Goal: Task Accomplishment & Management: Manage account settings

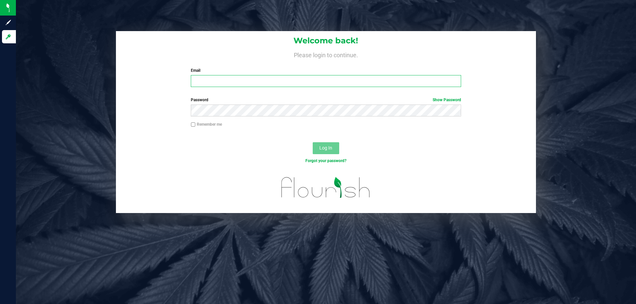
click at [231, 86] on input "Email" at bounding box center [326, 81] width 270 height 12
type input "codavis@liveparallel.com"
click at [313, 142] on button "Log In" at bounding box center [326, 148] width 26 height 12
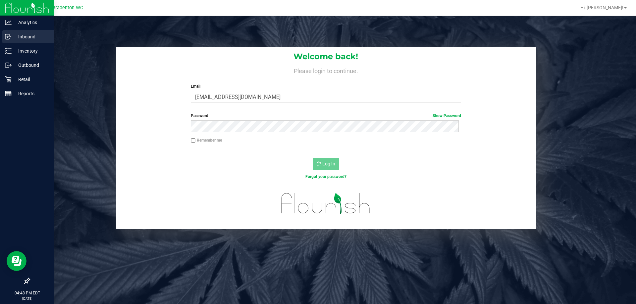
click at [9, 37] on line at bounding box center [9, 37] width 4 height 0
click at [35, 49] on p "Inventory" at bounding box center [32, 51] width 40 height 8
click at [38, 36] on p "Inbound" at bounding box center [32, 37] width 40 height 8
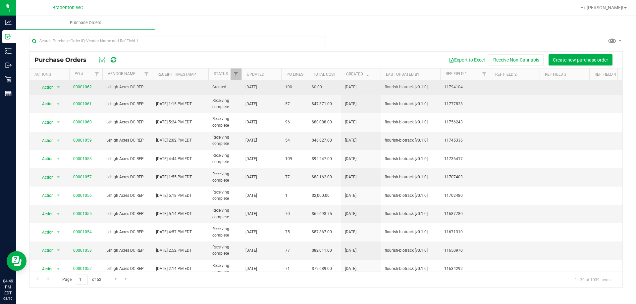
click at [83, 88] on link "00001062" at bounding box center [82, 87] width 19 height 5
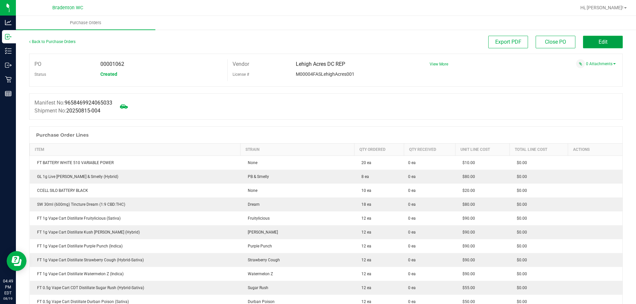
click at [604, 43] on button "Edit" at bounding box center [603, 42] width 40 height 13
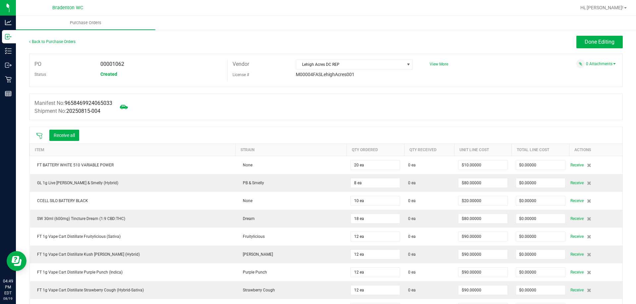
click at [38, 135] on icon at bounding box center [39, 136] width 7 height 7
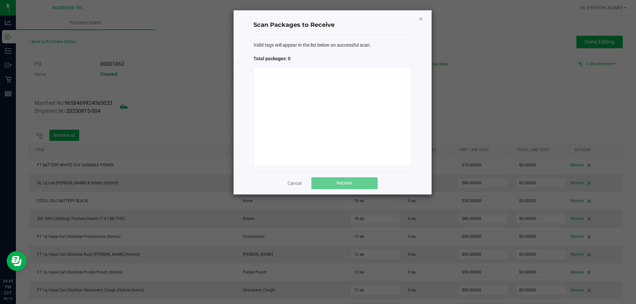
click at [421, 21] on icon "Close" at bounding box center [421, 19] width 5 height 8
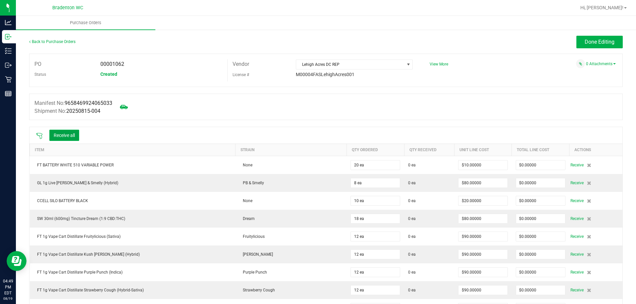
click at [67, 133] on button "Receive all" at bounding box center [64, 135] width 30 height 11
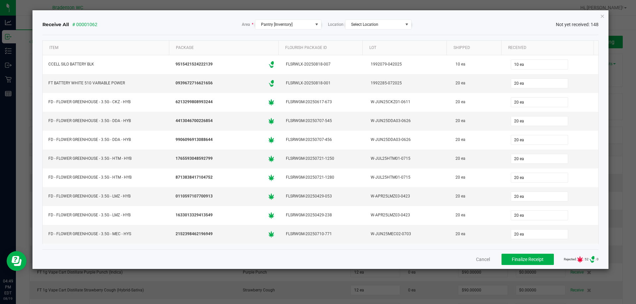
click at [602, 16] on icon "Close" at bounding box center [602, 16] width 5 height 8
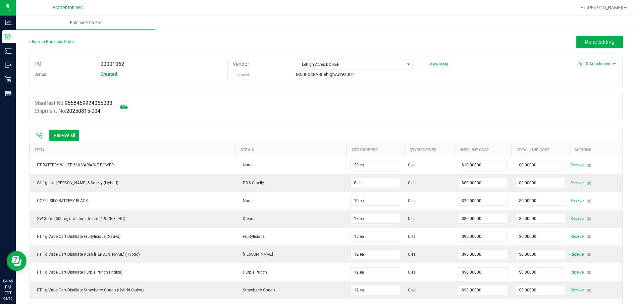
click at [39, 135] on icon at bounding box center [39, 136] width 6 height 6
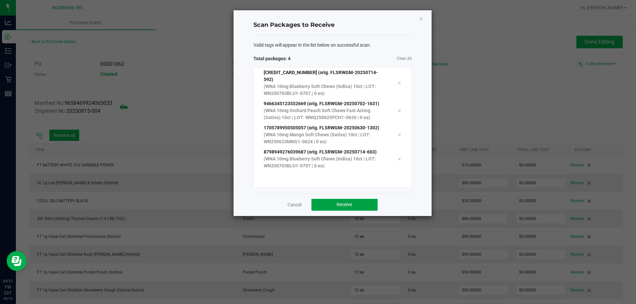
click at [348, 202] on button "Receive" at bounding box center [344, 205] width 66 height 12
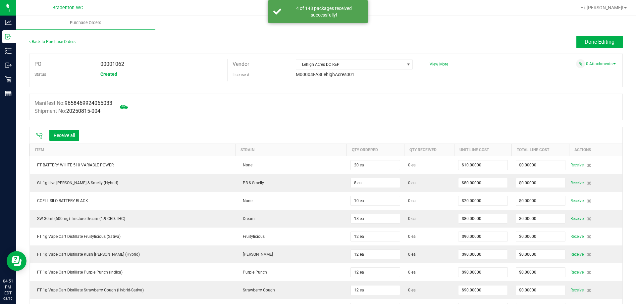
click at [39, 135] on icon at bounding box center [39, 136] width 6 height 6
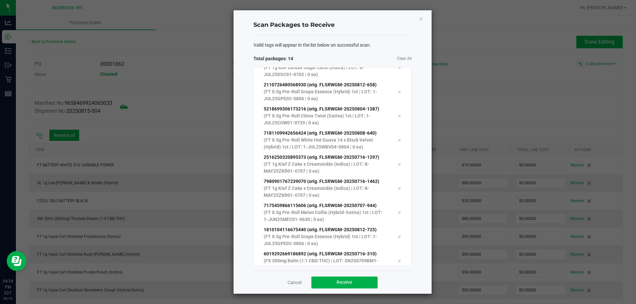
scroll to position [157, 0]
click at [363, 286] on button "Receive" at bounding box center [344, 283] width 66 height 12
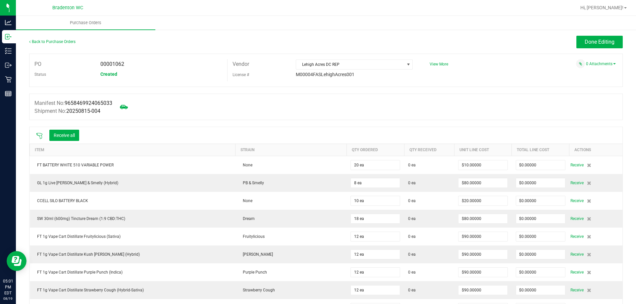
click at [514, 87] on div at bounding box center [325, 90] width 593 height 7
click at [39, 133] on icon at bounding box center [39, 136] width 7 height 7
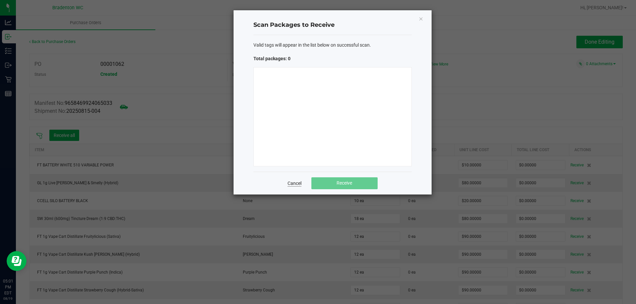
click at [293, 181] on link "Cancel" at bounding box center [294, 183] width 14 height 7
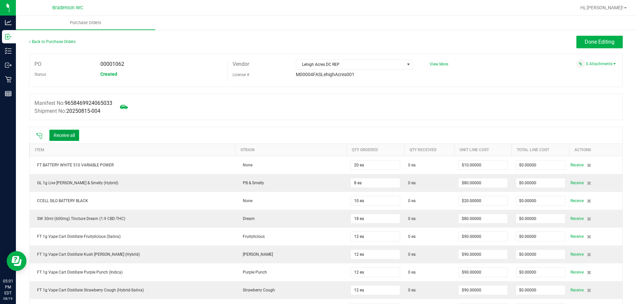
click at [72, 134] on button "Receive all" at bounding box center [64, 135] width 30 height 11
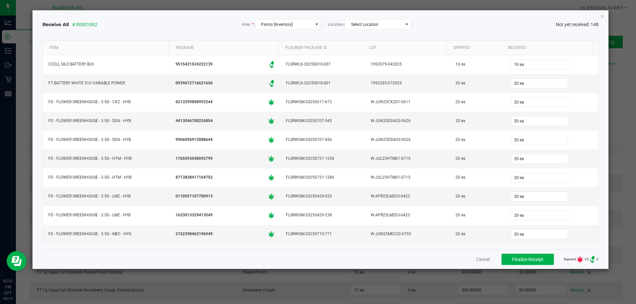
click at [594, 18] on div "Receive All # 00001062 Area * Pantry [Inventory] Location Select Location Not y…" at bounding box center [320, 24] width 556 height 21
click at [602, 18] on icon "Close" at bounding box center [602, 16] width 5 height 8
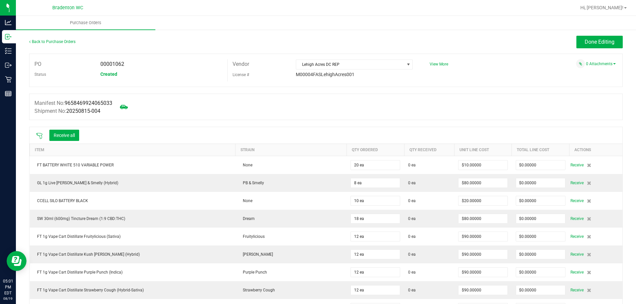
click at [39, 134] on icon at bounding box center [39, 136] width 7 height 7
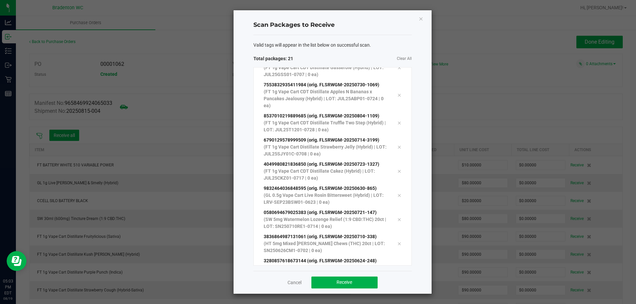
scroll to position [340, 0]
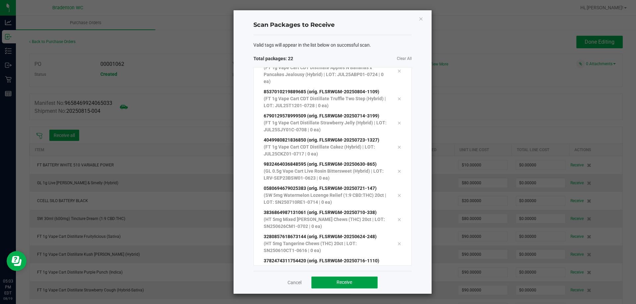
click at [359, 283] on button "Receive" at bounding box center [344, 283] width 66 height 12
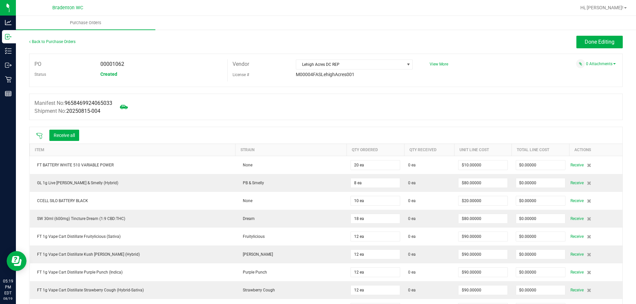
click at [37, 136] on icon at bounding box center [39, 136] width 7 height 7
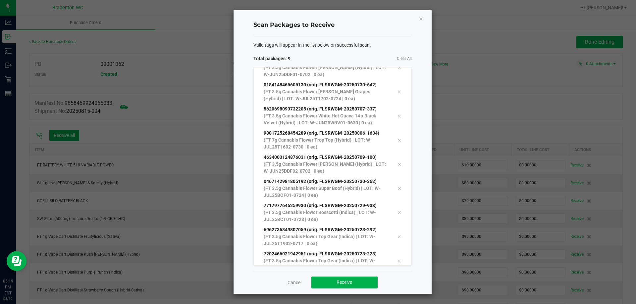
scroll to position [36, 0]
click at [351, 284] on span "Receive" at bounding box center [344, 282] width 16 height 5
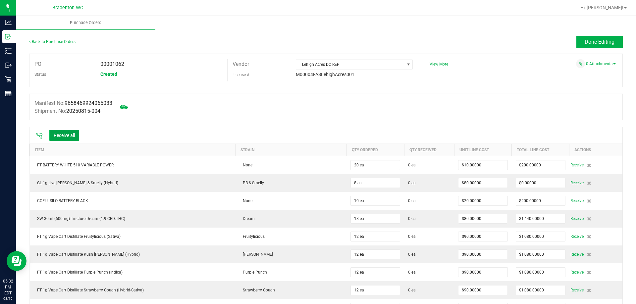
click at [75, 138] on button "Receive all" at bounding box center [64, 135] width 30 height 11
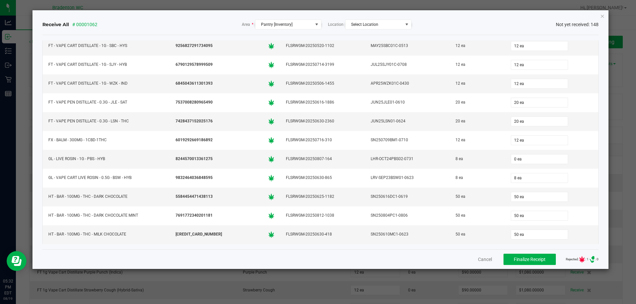
scroll to position [2351, 0]
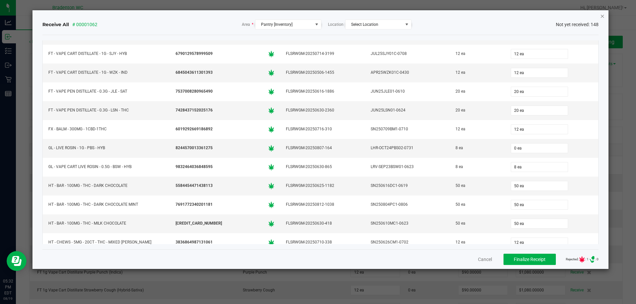
click at [603, 17] on icon "Close" at bounding box center [602, 16] width 5 height 8
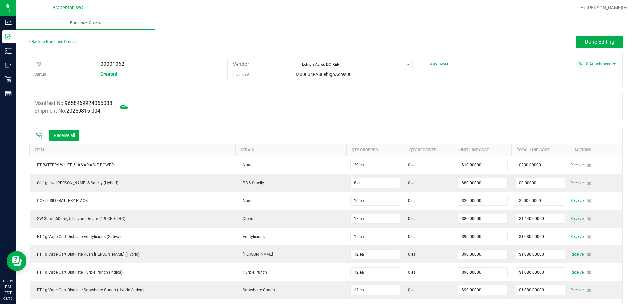
click at [37, 136] on icon at bounding box center [39, 136] width 7 height 7
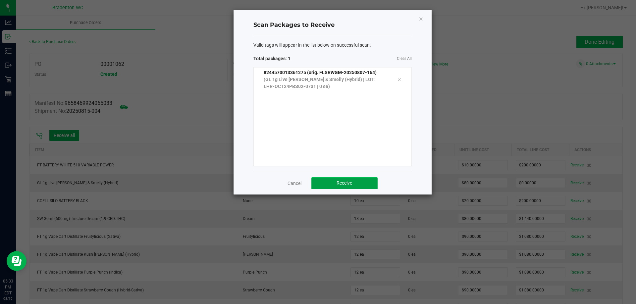
click at [365, 187] on button "Receive" at bounding box center [344, 183] width 66 height 12
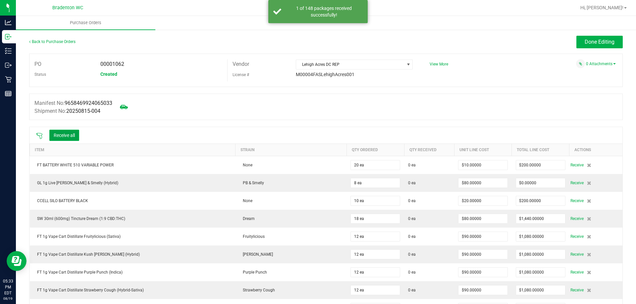
click at [62, 132] on button "Receive all" at bounding box center [64, 135] width 30 height 11
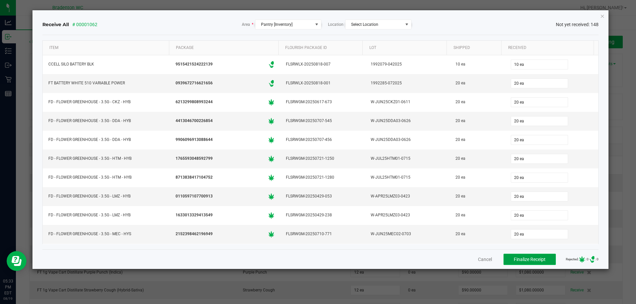
click at [525, 259] on span "Finalize Receipt" at bounding box center [530, 259] width 32 height 5
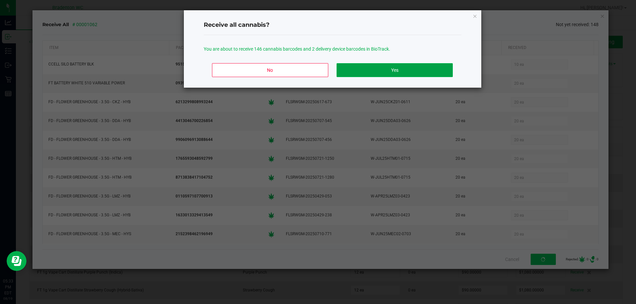
click at [374, 71] on button "Yes" at bounding box center [394, 70] width 116 height 14
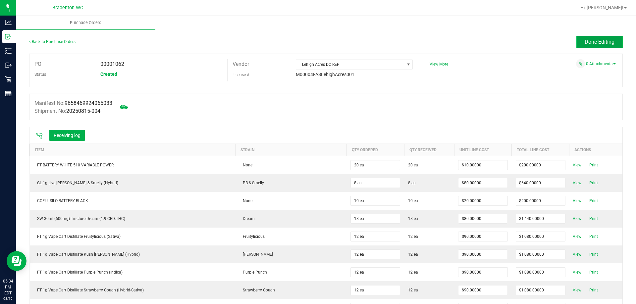
click at [590, 37] on button "Done Editing" at bounding box center [599, 42] width 46 height 13
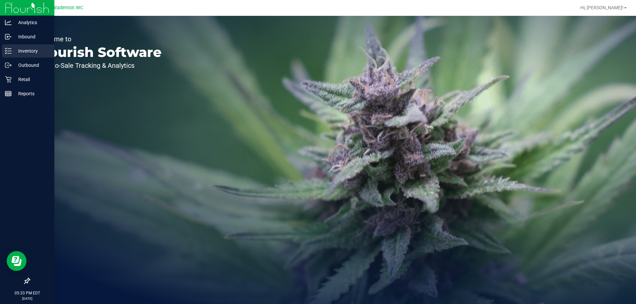
click at [10, 51] on line at bounding box center [10, 51] width 4 height 0
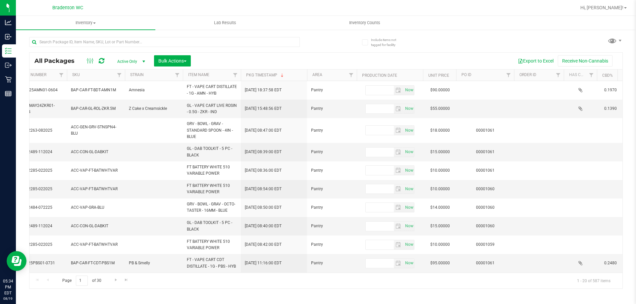
scroll to position [0, 640]
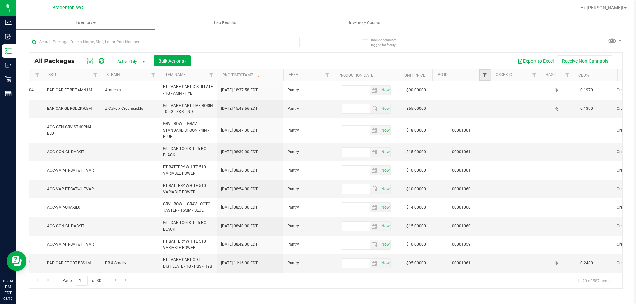
click at [482, 76] on span "Filter" at bounding box center [484, 75] width 5 height 5
type input "1062"
click at [504, 109] on button "Filter" at bounding box center [499, 107] width 32 height 15
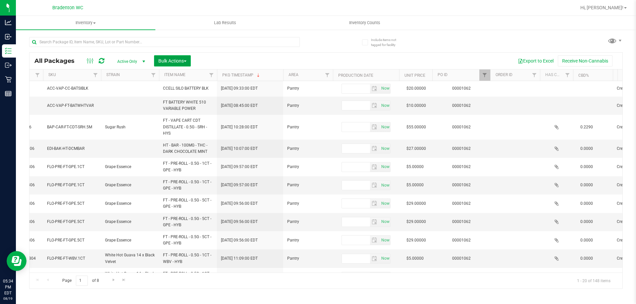
click at [163, 62] on span "Bulk Actions" at bounding box center [172, 60] width 28 height 5
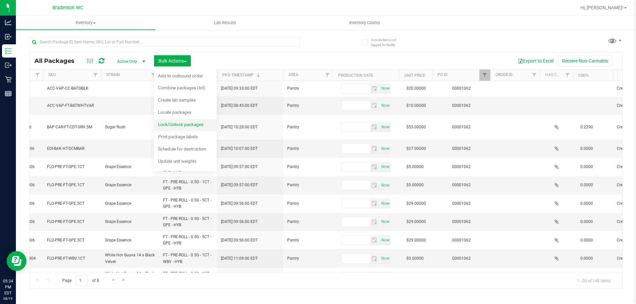
click at [188, 126] on span "Lock/Unlock packages" at bounding box center [180, 124] width 45 height 5
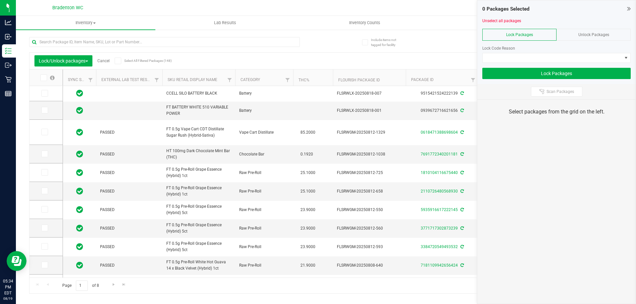
click at [120, 63] on span at bounding box center [118, 61] width 7 height 7
click at [0, 0] on input "Select All Filtered Packages (148)" at bounding box center [0, 0] width 0 height 0
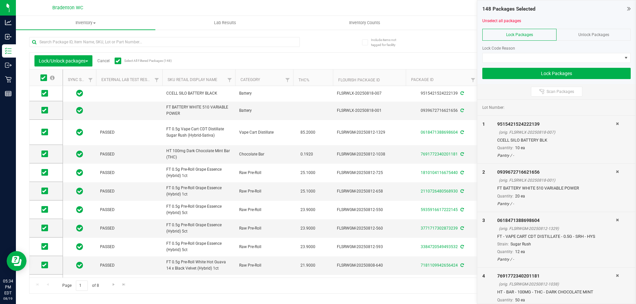
click at [548, 38] on div "Lock Packages" at bounding box center [519, 35] width 74 height 12
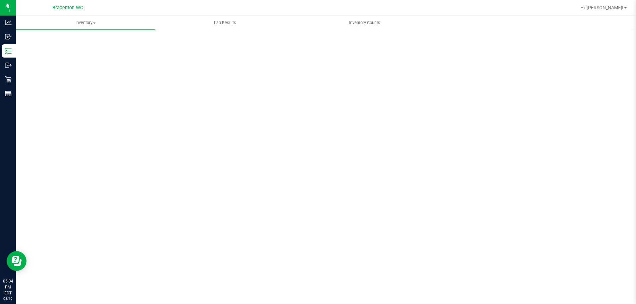
click at [515, 56] on div "Scan Packages 0" at bounding box center [325, 133] width 593 height 194
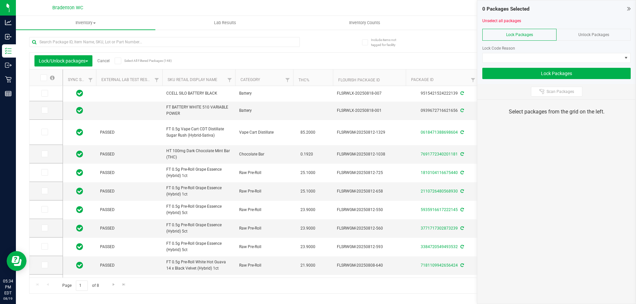
click at [126, 63] on span "Select All Filtered Packages (148)" at bounding box center [140, 61] width 33 height 4
click at [0, 0] on input "Select All Filtered Packages (148)" at bounding box center [0, 0] width 0 height 0
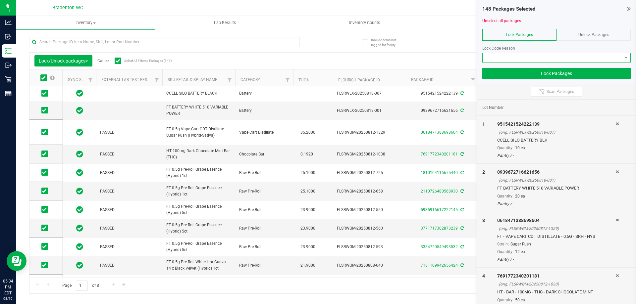
click at [510, 57] on span at bounding box center [551, 57] width 139 height 9
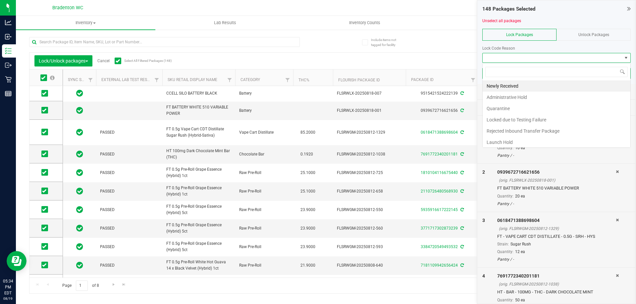
scroll to position [10, 148]
click at [511, 88] on li "Newly Received" at bounding box center [556, 85] width 148 height 11
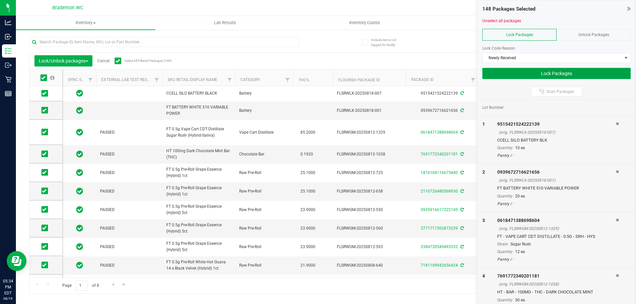
click at [517, 75] on button "Lock Packages" at bounding box center [556, 73] width 148 height 11
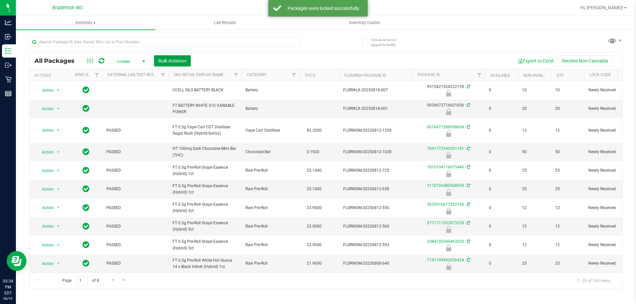
click at [172, 64] on button "Bulk Actions" at bounding box center [172, 60] width 37 height 11
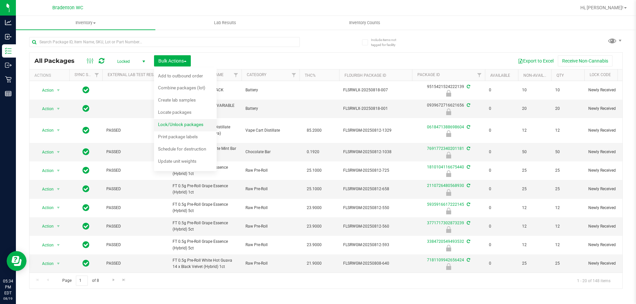
click at [195, 127] on span "Lock/Unlock packages" at bounding box center [180, 124] width 45 height 5
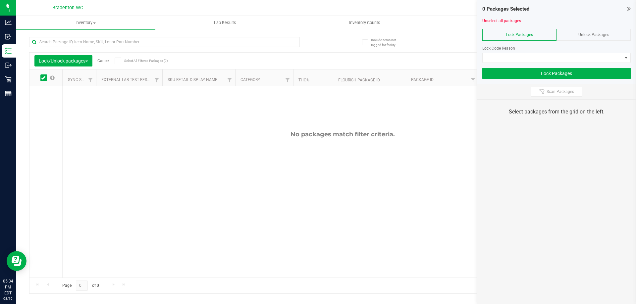
click at [571, 34] on div "Unlock Packages" at bounding box center [593, 35] width 74 height 12
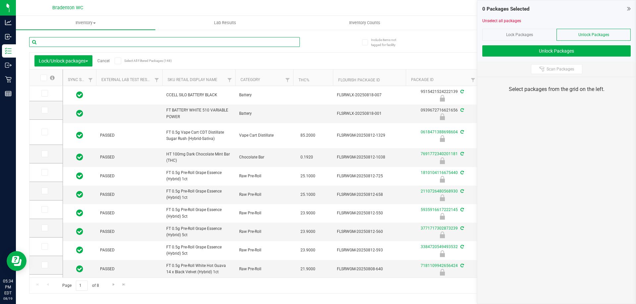
click at [123, 38] on input "text" at bounding box center [164, 42] width 271 height 10
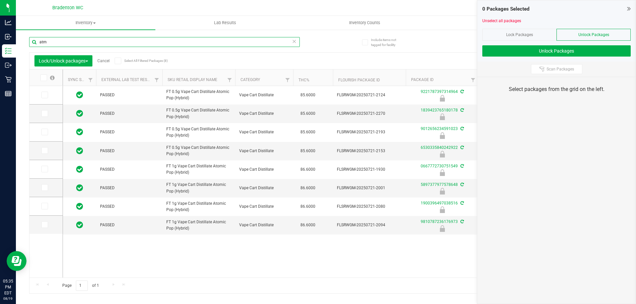
type input "atm"
click at [116, 63] on span at bounding box center [118, 61] width 7 height 7
click at [0, 0] on input "Select All Filtered Packages (8)" at bounding box center [0, 0] width 0 height 0
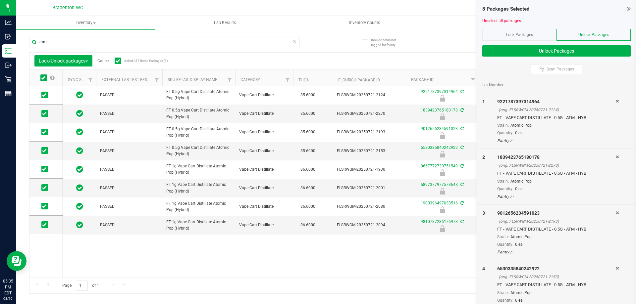
click at [528, 38] on div "Lock Packages" at bounding box center [519, 35] width 74 height 12
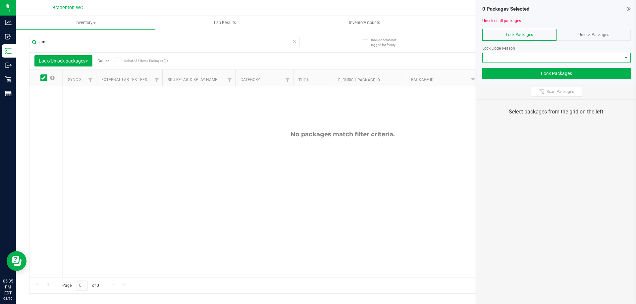
click at [524, 59] on span at bounding box center [551, 57] width 139 height 9
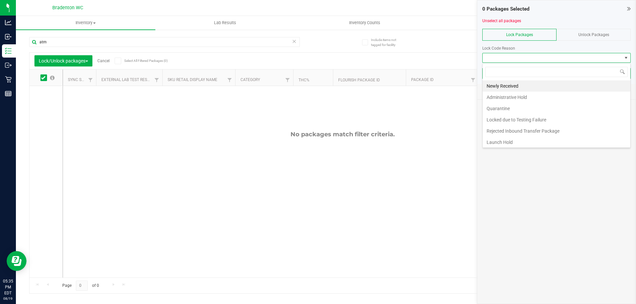
scroll to position [10, 148]
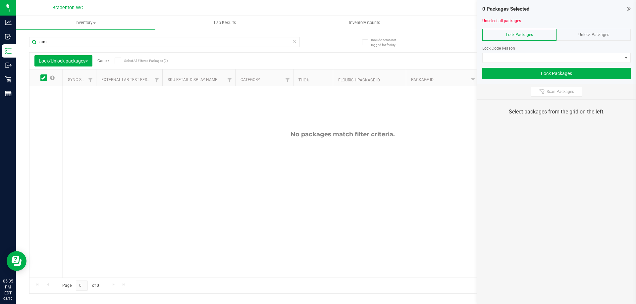
click at [564, 35] on div "Unlock Packages" at bounding box center [593, 35] width 74 height 12
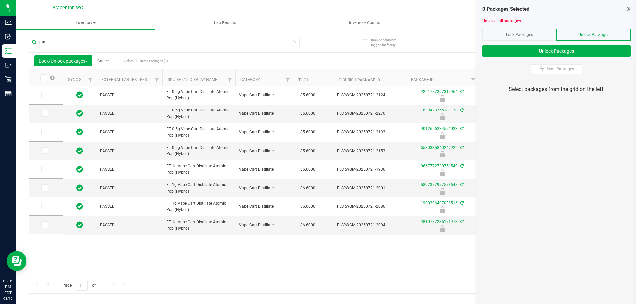
click at [119, 61] on icon at bounding box center [118, 61] width 4 height 0
click at [0, 0] on input "Select All Filtered Packages (8)" at bounding box center [0, 0] width 0 height 0
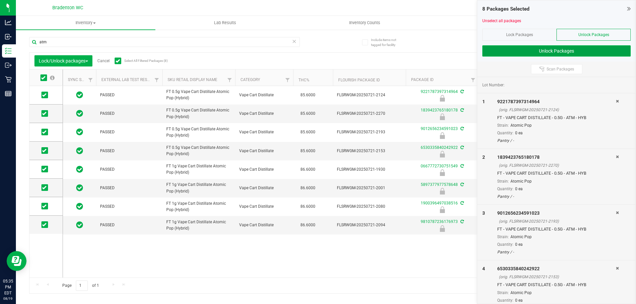
click at [540, 52] on button "Unlock Packages" at bounding box center [556, 50] width 148 height 11
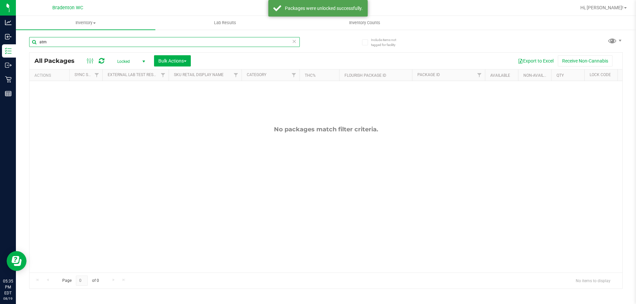
click at [93, 41] on input "atm" at bounding box center [164, 42] width 271 height 10
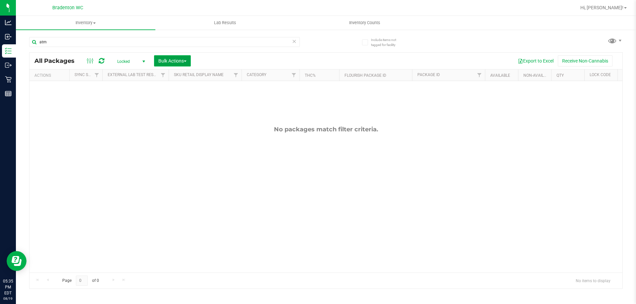
click at [179, 57] on button "Bulk Actions" at bounding box center [172, 60] width 37 height 11
click at [180, 125] on span "Lock/Unlock packages" at bounding box center [180, 124] width 45 height 5
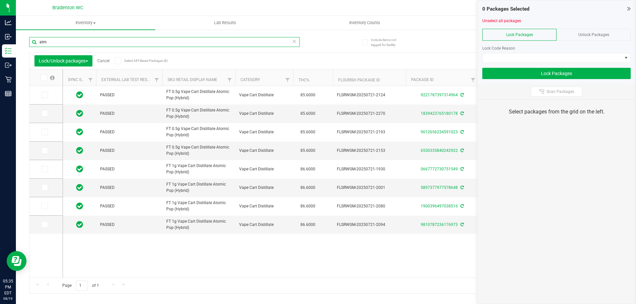
click at [108, 42] on input "atm" at bounding box center [164, 42] width 271 height 10
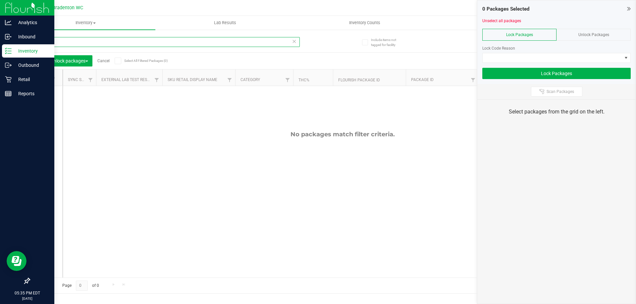
type input "pkn"
click at [12, 53] on p "Inventory" at bounding box center [32, 51] width 40 height 8
click at [25, 51] on p "Inventory" at bounding box center [32, 51] width 40 height 8
click at [24, 66] on p "Outbound" at bounding box center [32, 65] width 40 height 8
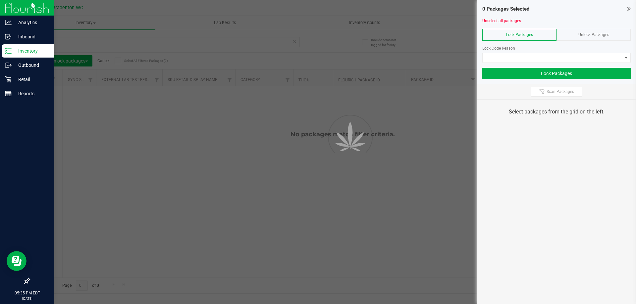
click at [29, 55] on p "Inventory" at bounding box center [32, 51] width 40 height 8
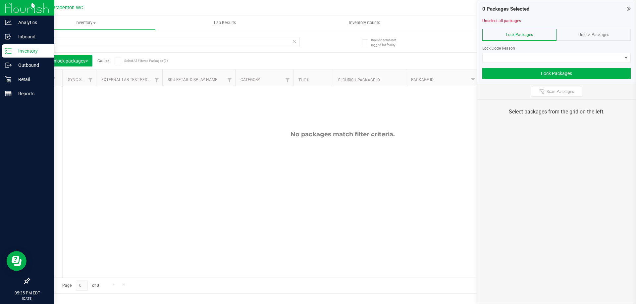
click at [30, 54] on p "Inventory" at bounding box center [32, 51] width 40 height 8
click at [20, 63] on p "Outbound" at bounding box center [32, 65] width 40 height 8
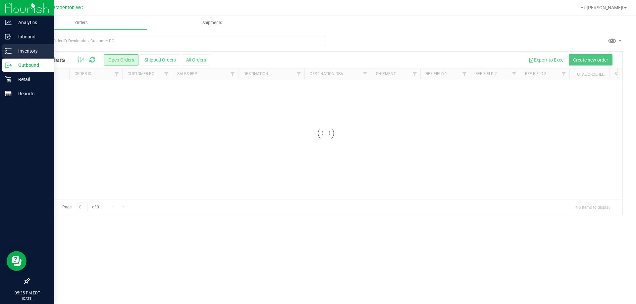
click at [20, 50] on p "Inventory" at bounding box center [32, 51] width 40 height 8
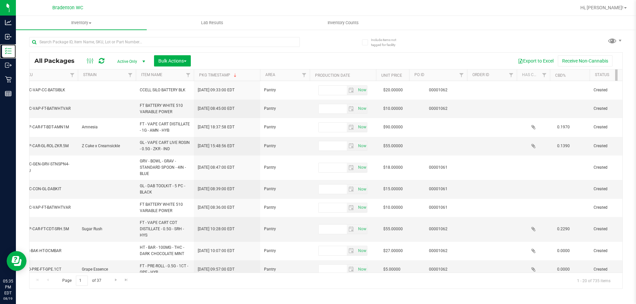
scroll to position [0, 672]
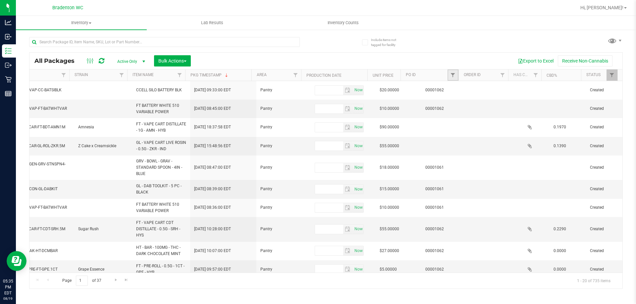
drag, startPoint x: 452, startPoint y: 75, endPoint x: 452, endPoint y: 79, distance: 4.3
click at [452, 75] on span "Filter" at bounding box center [452, 75] width 5 height 5
type input "1062"
click at [465, 104] on button "Filter" at bounding box center [467, 107] width 32 height 15
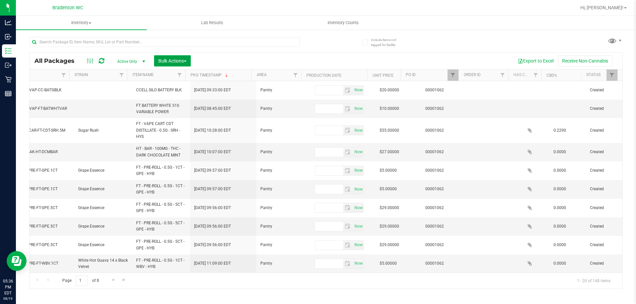
click at [170, 60] on span "Bulk Actions" at bounding box center [172, 60] width 28 height 5
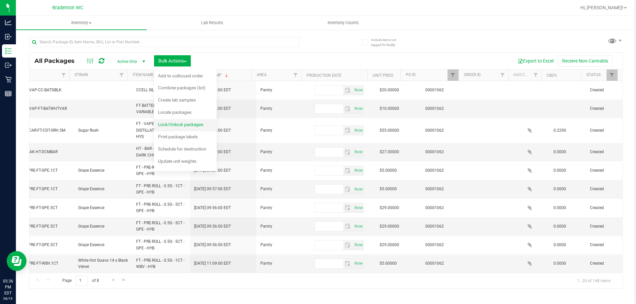
click at [179, 126] on span "Lock/Unlock packages" at bounding box center [180, 124] width 45 height 5
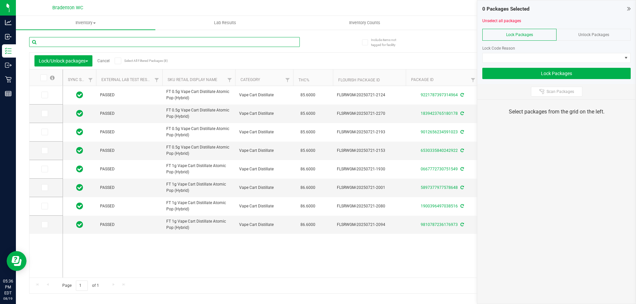
click at [145, 40] on input "text" at bounding box center [164, 42] width 271 height 10
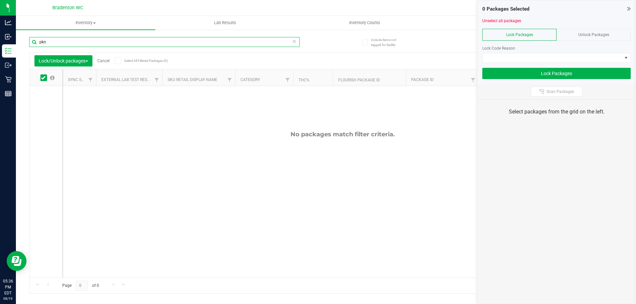
type input "pkn"
drag, startPoint x: 588, startPoint y: 35, endPoint x: 532, endPoint y: 49, distance: 58.3
click at [588, 34] on span "Unlock Packages" at bounding box center [593, 34] width 31 height 5
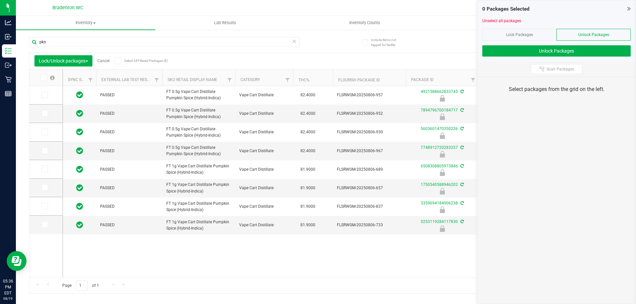
click at [118, 61] on icon at bounding box center [118, 61] width 4 height 0
click at [0, 0] on input "Select All Filtered Packages (8)" at bounding box center [0, 0] width 0 height 0
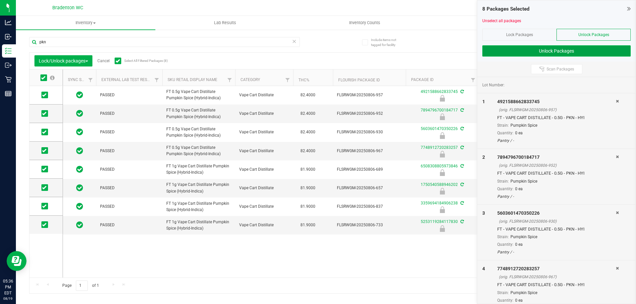
click at [568, 52] on button "Unlock Packages" at bounding box center [556, 50] width 148 height 11
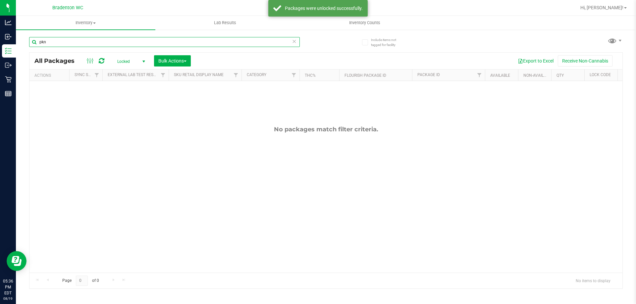
click at [56, 42] on input "pkn" at bounding box center [164, 42] width 271 height 10
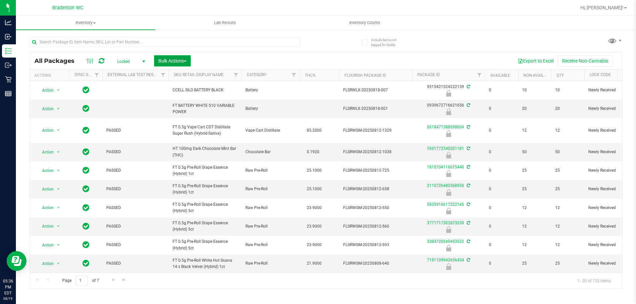
click at [183, 61] on span "Bulk Actions" at bounding box center [172, 60] width 28 height 5
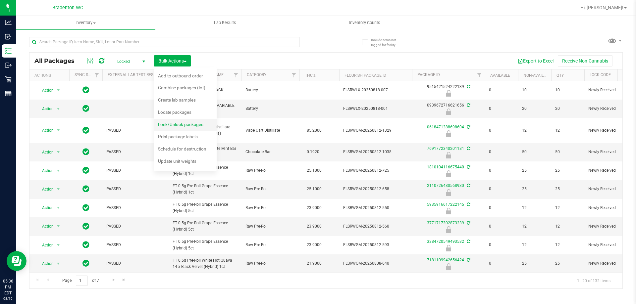
click at [194, 128] on div "Lock/Unlock packages" at bounding box center [185, 125] width 54 height 11
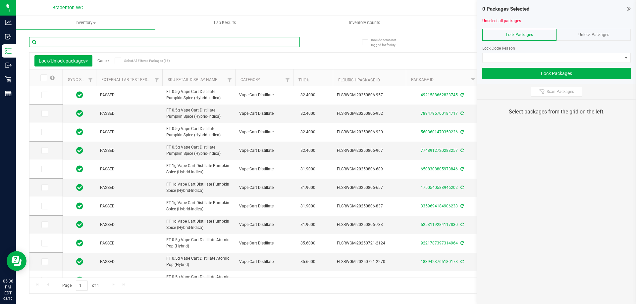
click at [168, 43] on input "text" at bounding box center [164, 42] width 271 height 10
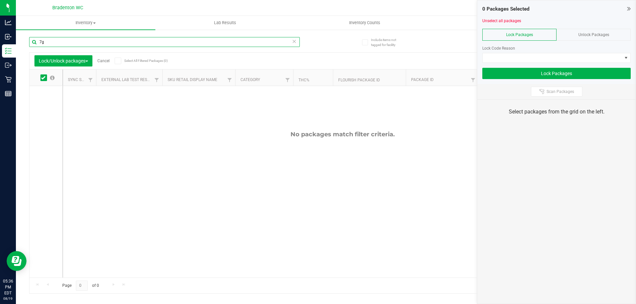
click at [169, 42] on input "7g" at bounding box center [164, 42] width 271 height 10
type input "c"
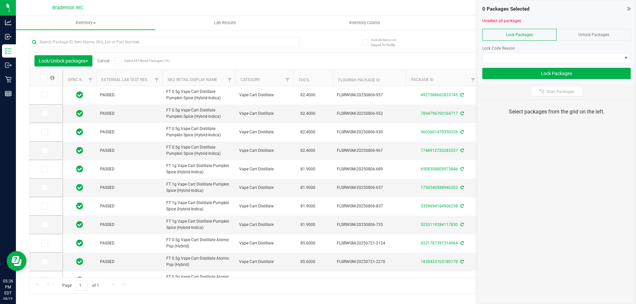
click at [586, 35] on span "Unlock Packages" at bounding box center [593, 34] width 31 height 5
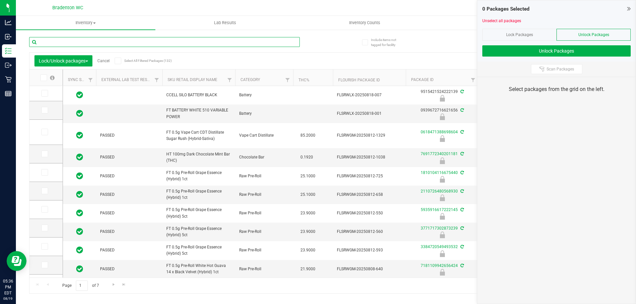
click at [146, 44] on input "text" at bounding box center [164, 42] width 271 height 10
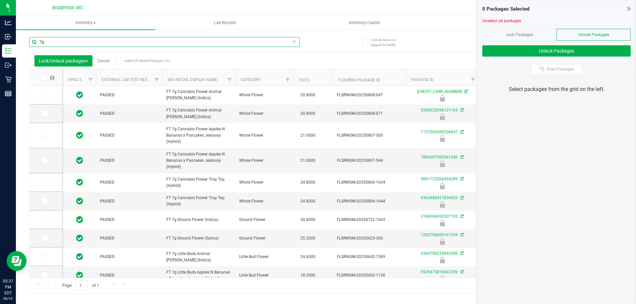
type input "7g"
click at [119, 61] on icon at bounding box center [118, 61] width 4 height 0
click at [0, 0] on input "Select All Filtered Packages (10)" at bounding box center [0, 0] width 0 height 0
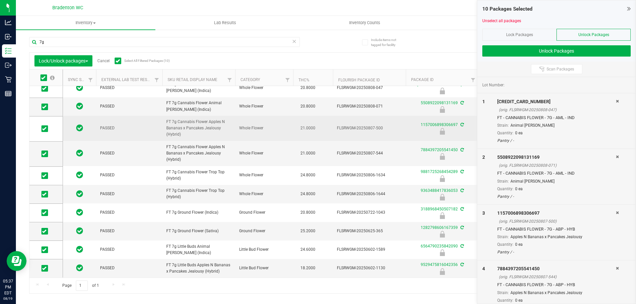
scroll to position [12, 0]
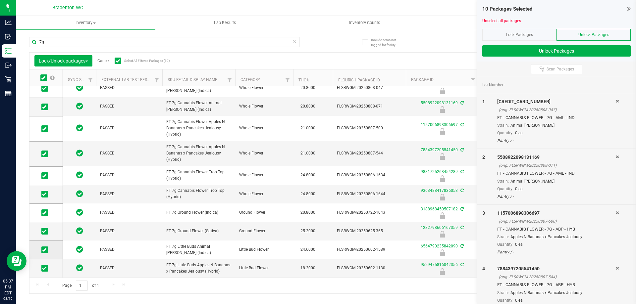
click at [46, 251] on span at bounding box center [44, 250] width 7 height 7
click at [0, 0] on input "checkbox" at bounding box center [0, 0] width 0 height 0
click at [44, 231] on icon at bounding box center [44, 231] width 4 height 0
click at [0, 0] on input "checkbox" at bounding box center [0, 0] width 0 height 0
click at [47, 214] on span at bounding box center [44, 213] width 7 height 7
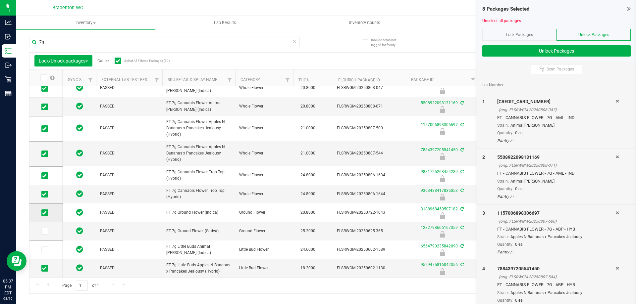
click at [0, 0] on input "checkbox" at bounding box center [0, 0] width 0 height 0
click at [44, 269] on icon at bounding box center [44, 269] width 4 height 0
click at [0, 0] on input "checkbox" at bounding box center [0, 0] width 0 height 0
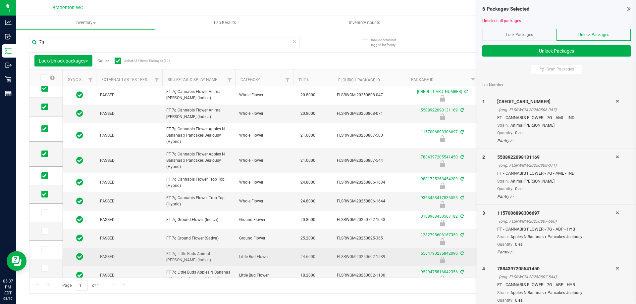
scroll to position [0, 0]
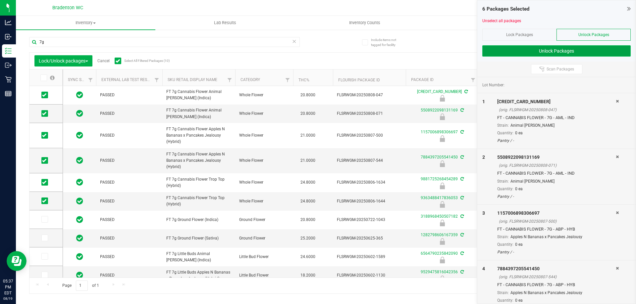
click at [551, 52] on button "Unlock Packages" at bounding box center [556, 50] width 148 height 11
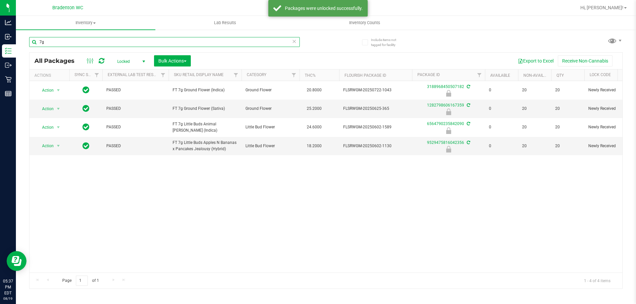
click at [78, 42] on input "7g" at bounding box center [164, 42] width 271 height 10
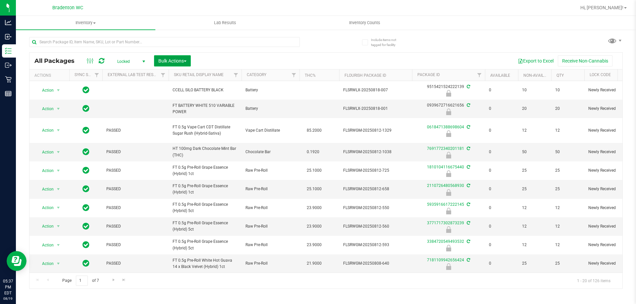
click at [181, 60] on span "Bulk Actions" at bounding box center [172, 60] width 28 height 5
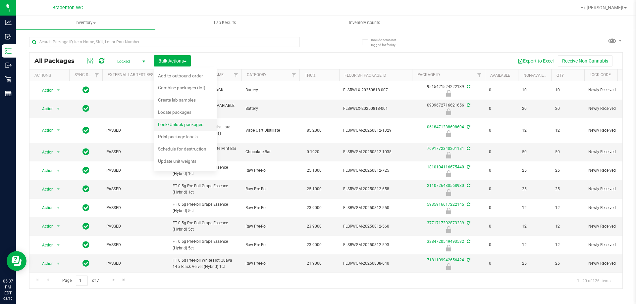
click at [191, 125] on span "Lock/Unlock packages" at bounding box center [180, 124] width 45 height 5
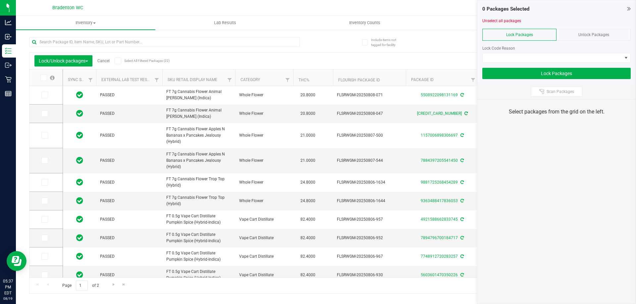
click at [117, 61] on icon at bounding box center [118, 61] width 4 height 0
click at [0, 0] on input "Select All Filtered Packages (22)" at bounding box center [0, 0] width 0 height 0
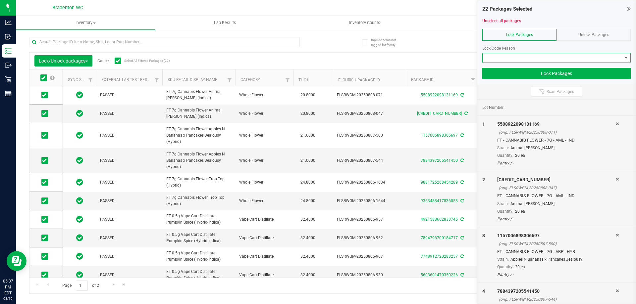
click at [542, 57] on span at bounding box center [551, 57] width 139 height 9
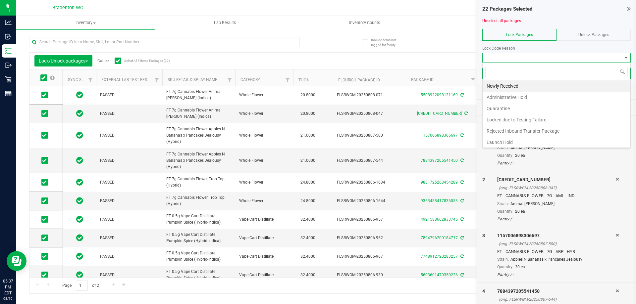
scroll to position [10, 148]
click at [517, 110] on li "Quarantine" at bounding box center [556, 108] width 148 height 11
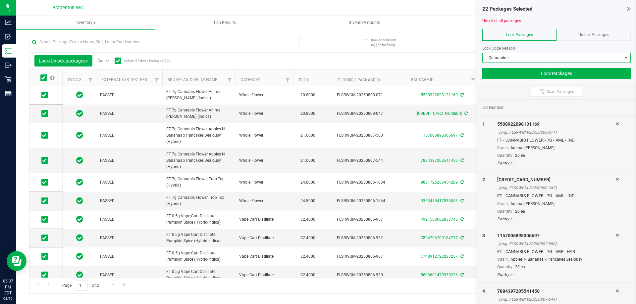
click at [512, 56] on span "Quarantine" at bounding box center [551, 57] width 139 height 9
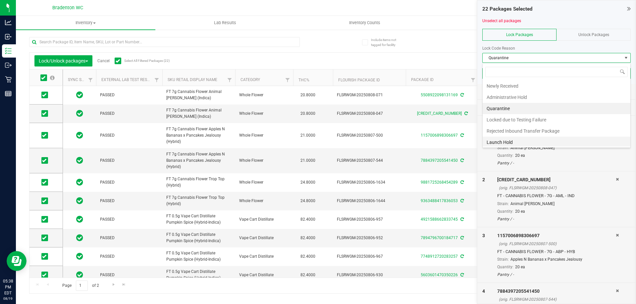
click at [512, 142] on li "Launch Hold" at bounding box center [556, 142] width 148 height 11
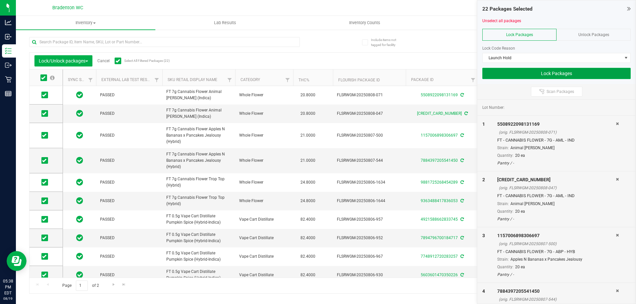
click at [529, 74] on button "Lock Packages" at bounding box center [556, 73] width 148 height 11
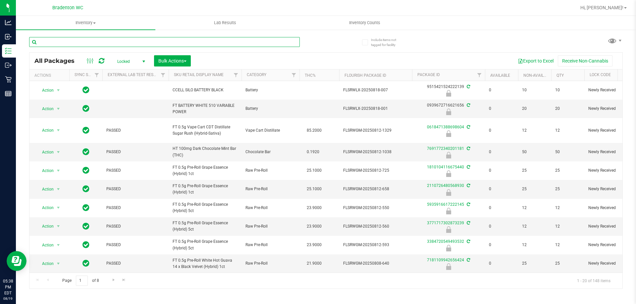
click at [181, 43] on input "text" at bounding box center [164, 42] width 271 height 10
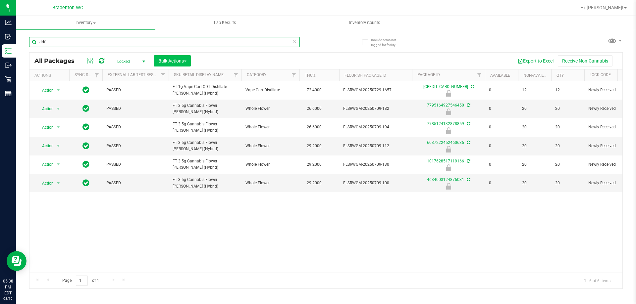
type input "ddf"
click at [184, 59] on span "Bulk Actions" at bounding box center [172, 60] width 28 height 5
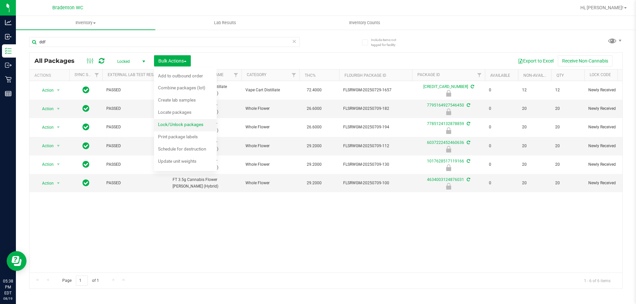
click at [182, 125] on span "Lock/Unlock packages" at bounding box center [180, 124] width 45 height 5
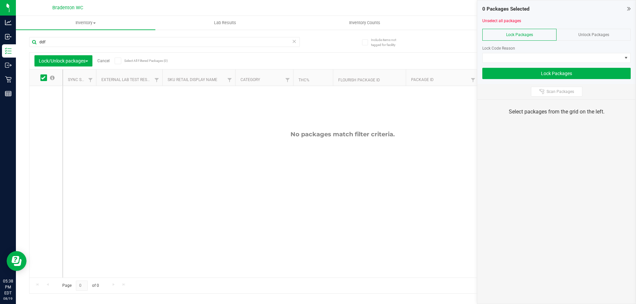
click at [571, 35] on div "Unlock Packages" at bounding box center [593, 35] width 74 height 12
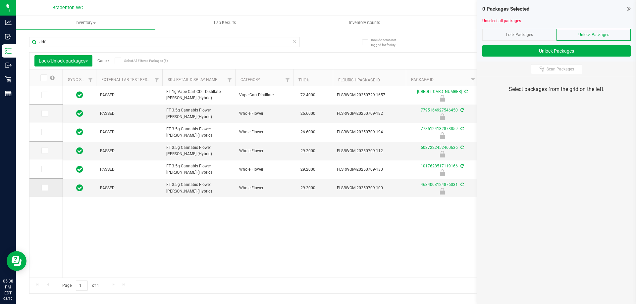
click at [47, 187] on span at bounding box center [44, 187] width 7 height 7
click at [0, 0] on input "checkbox" at bounding box center [0, 0] width 0 height 0
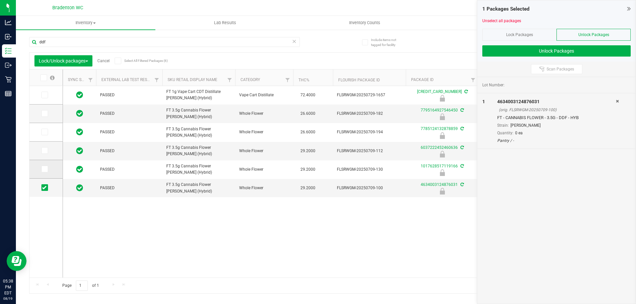
click at [44, 169] on icon at bounding box center [44, 169] width 4 height 0
click at [0, 0] on input "checkbox" at bounding box center [0, 0] width 0 height 0
click at [44, 148] on span at bounding box center [44, 150] width 7 height 7
click at [0, 0] on input "checkbox" at bounding box center [0, 0] width 0 height 0
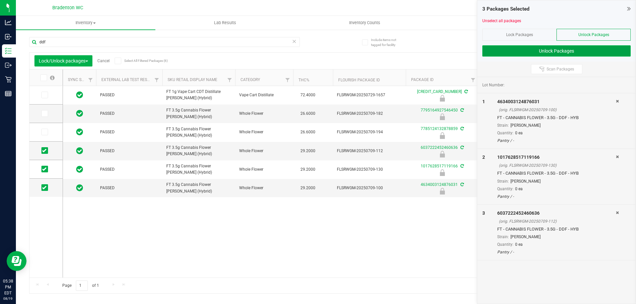
click at [532, 47] on button "Unlock Packages" at bounding box center [556, 50] width 148 height 11
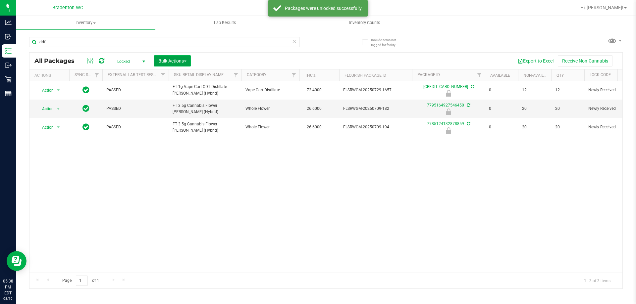
click at [171, 60] on span "Bulk Actions" at bounding box center [172, 60] width 28 height 5
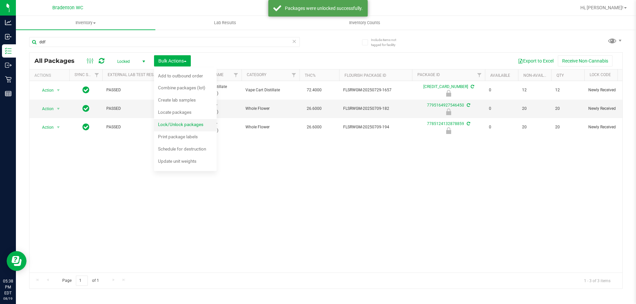
click at [190, 124] on span "Lock/Unlock packages" at bounding box center [180, 124] width 45 height 5
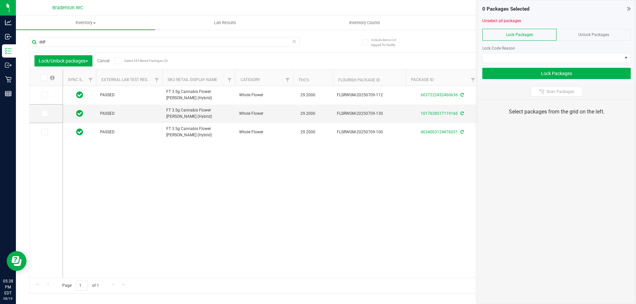
click at [119, 61] on icon at bounding box center [118, 61] width 4 height 0
click at [0, 0] on input "Select All Filtered Packages (3)" at bounding box center [0, 0] width 0 height 0
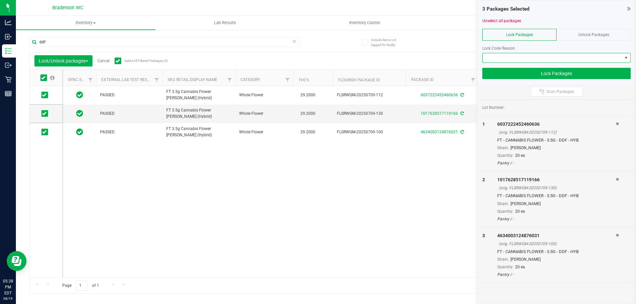
click at [525, 56] on span at bounding box center [551, 57] width 139 height 9
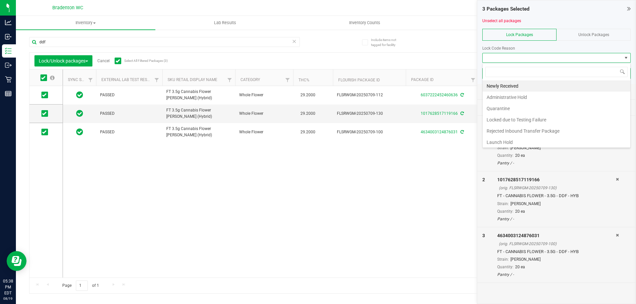
scroll to position [10, 148]
click at [513, 108] on li "Quarantine" at bounding box center [556, 108] width 148 height 11
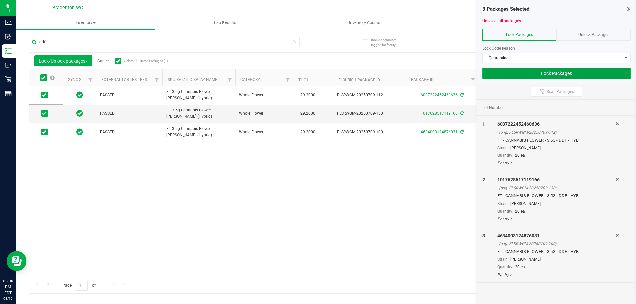
click at [530, 73] on button "Lock Packages" at bounding box center [556, 73] width 148 height 11
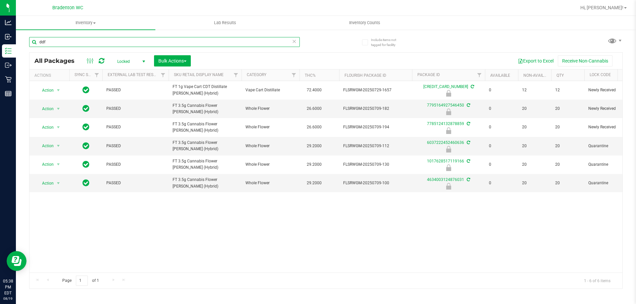
click at [103, 40] on input "ddf" at bounding box center [164, 42] width 271 height 10
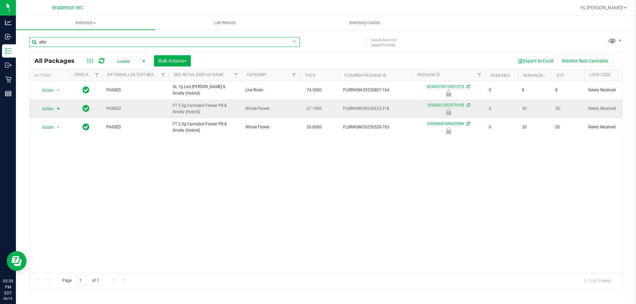
type input "pbs"
click at [46, 109] on span "Action" at bounding box center [45, 108] width 18 height 9
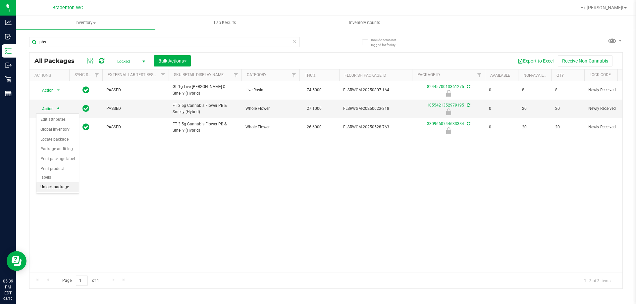
click at [62, 182] on li "Unlock package" at bounding box center [57, 187] width 42 height 10
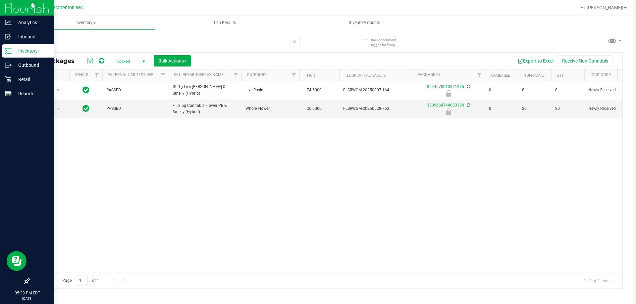
click at [12, 55] on p "Inventory" at bounding box center [32, 51] width 40 height 8
click at [30, 79] on p "Retail" at bounding box center [32, 80] width 40 height 8
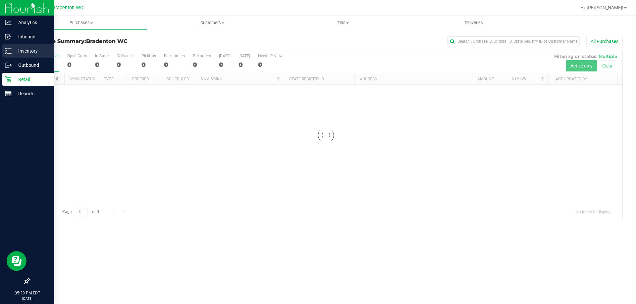
click at [31, 53] on p "Inventory" at bounding box center [32, 51] width 40 height 8
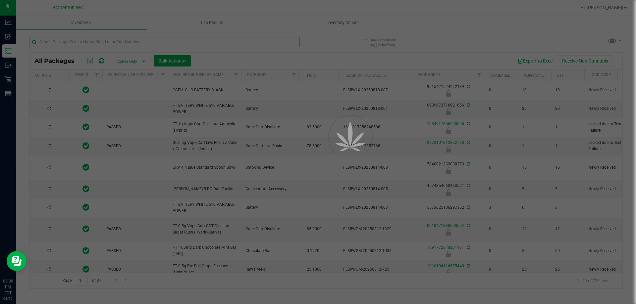
click at [89, 38] on div at bounding box center [318, 152] width 636 height 304
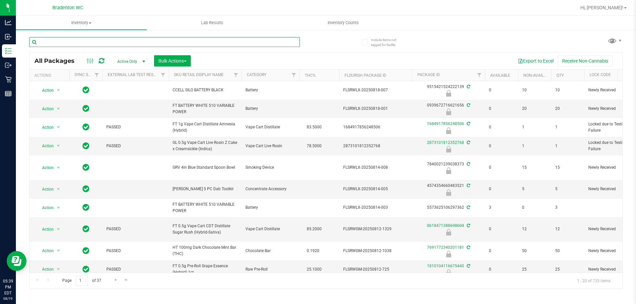
click at [93, 38] on input "text" at bounding box center [164, 42] width 271 height 10
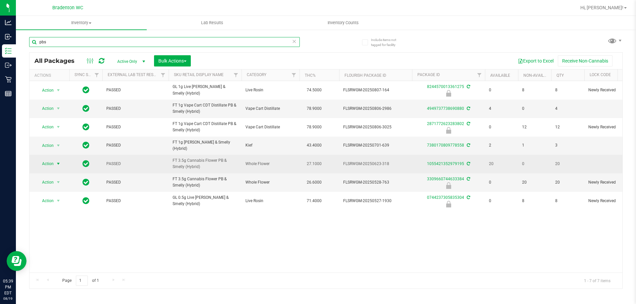
type input "pbs"
click at [55, 161] on span "select" at bounding box center [58, 163] width 8 height 9
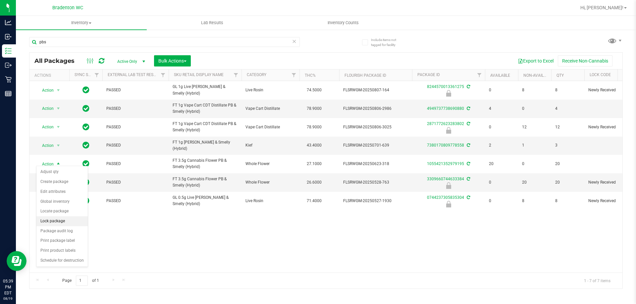
click at [59, 221] on li "Lock package" at bounding box center [61, 222] width 51 height 10
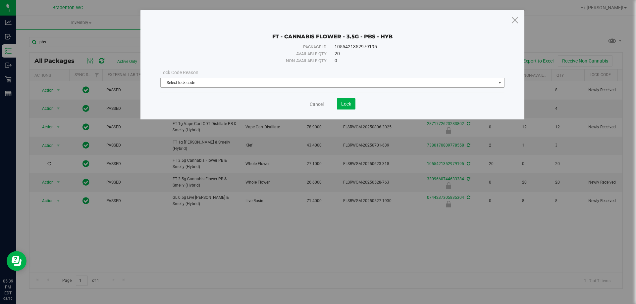
click at [346, 85] on span "Select lock code" at bounding box center [328, 82] width 335 height 9
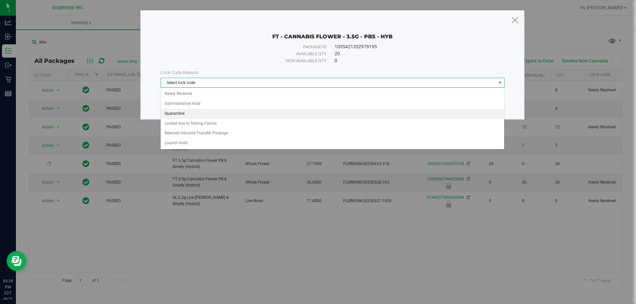
click at [208, 115] on li "Quarantine" at bounding box center [332, 114] width 343 height 10
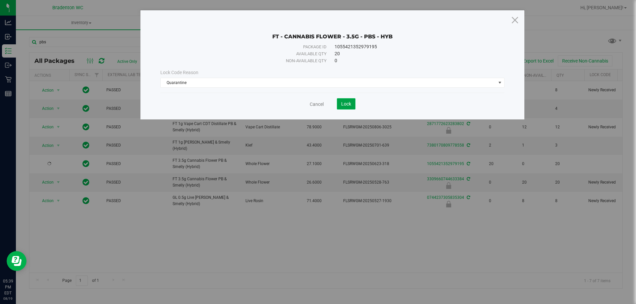
click at [347, 104] on span "Lock" at bounding box center [346, 103] width 10 height 5
